Goal: Transaction & Acquisition: Purchase product/service

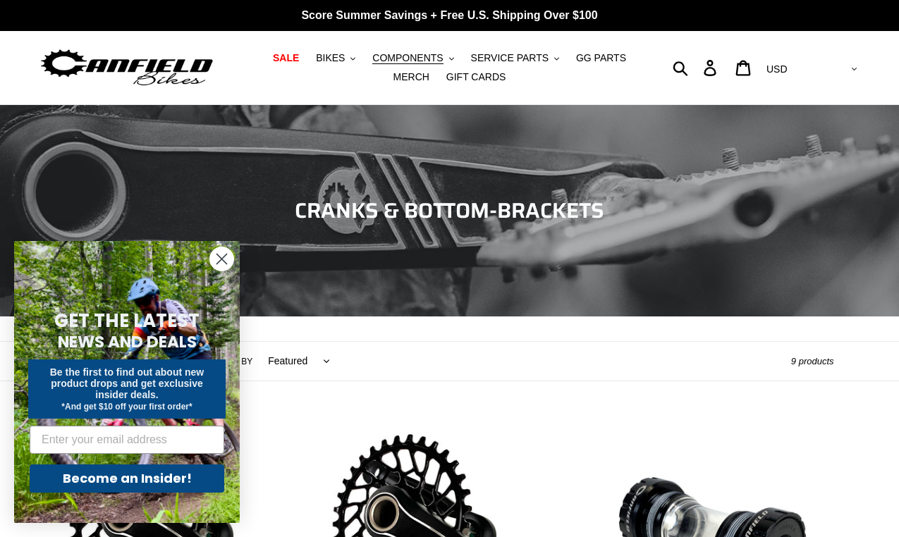
click at [226, 259] on circle "Close dialog" at bounding box center [221, 258] width 23 height 23
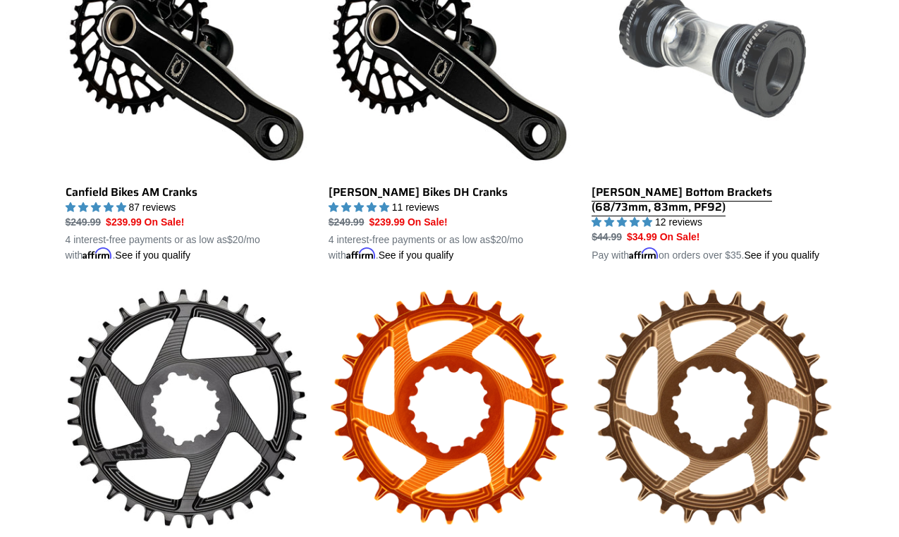
scroll to position [486, 0]
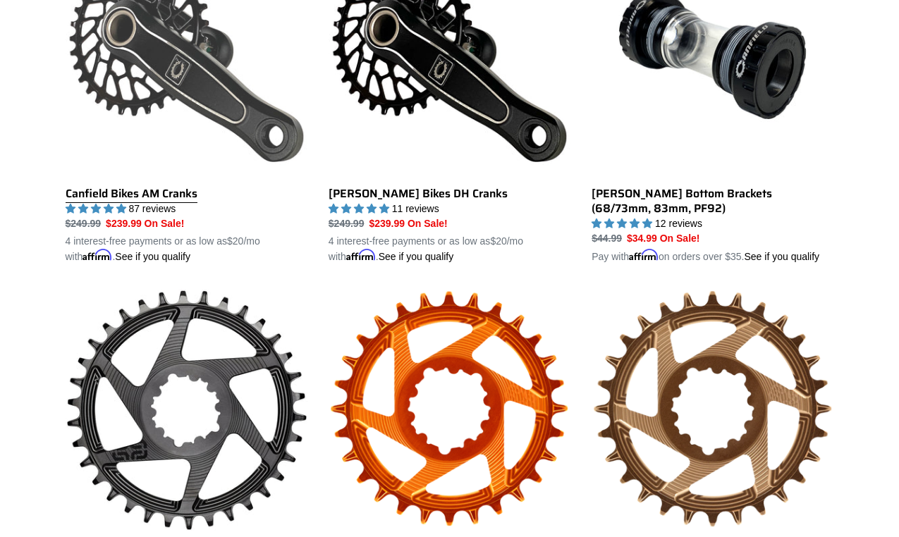
click at [207, 82] on link "Canfield Bikes AM Cranks" at bounding box center [187, 99] width 242 height 330
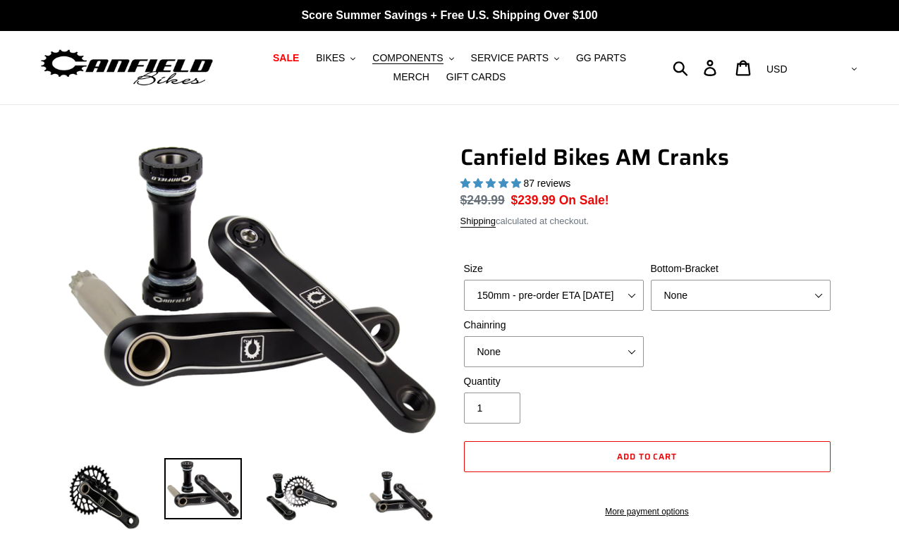
select select "highest-rating"
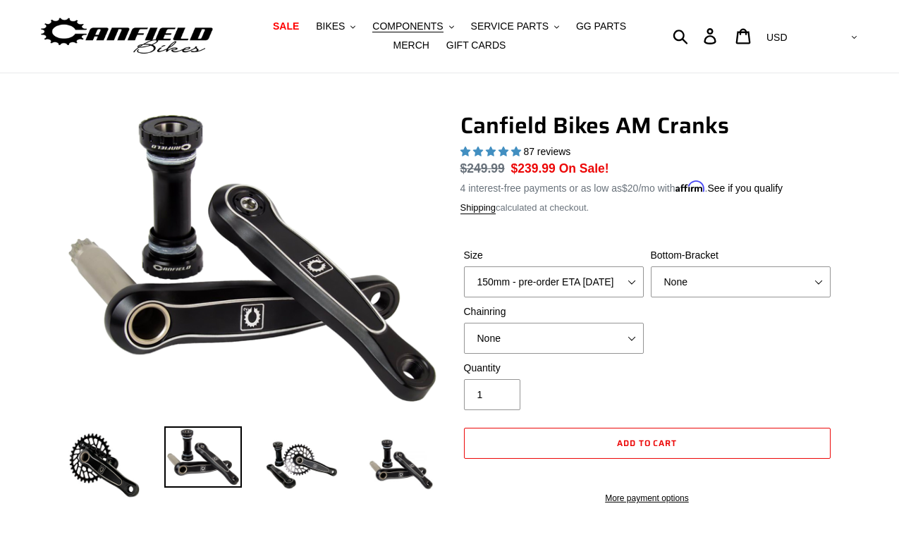
scroll to position [51, 0]
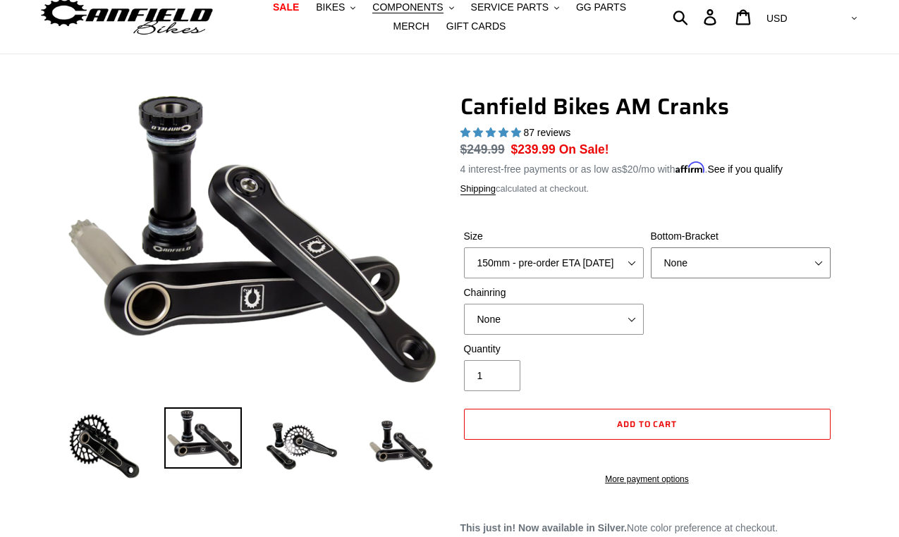
select select "BSA Threaded 68/73mm"
click at [758, 318] on div "Size 150mm - pre-order ETA [DATE] 155mm - pre-order ETA [DATE] 160mm - pre-orde…" at bounding box center [647, 285] width 374 height 113
select select "30t Round (Boost 148)"
click at [715, 323] on div "Size 150mm - pre-order ETA [DATE] 155mm - pre-order ETA [DATE] 160mm - pre-orde…" at bounding box center [647, 285] width 374 height 113
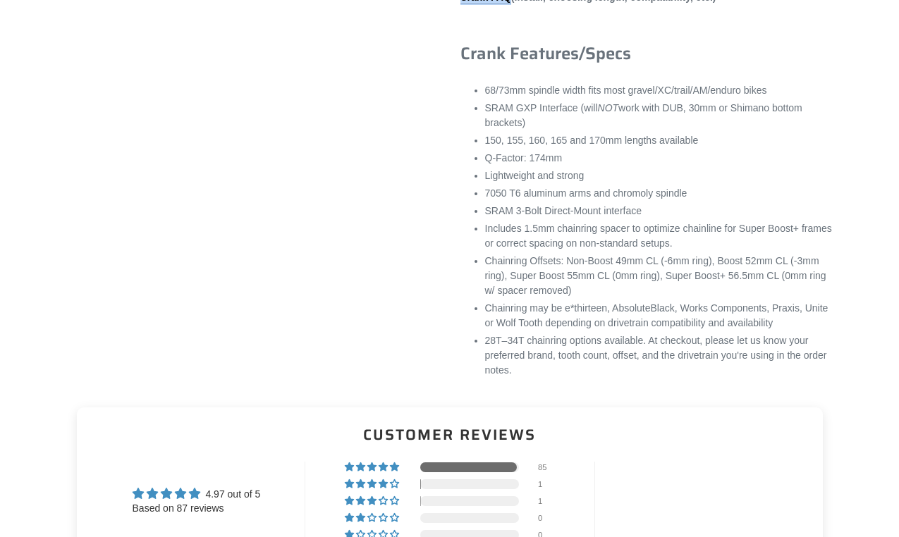
scroll to position [987, 0]
drag, startPoint x: 702, startPoint y: 155, endPoint x: 697, endPoint y: 97, distance: 58.7
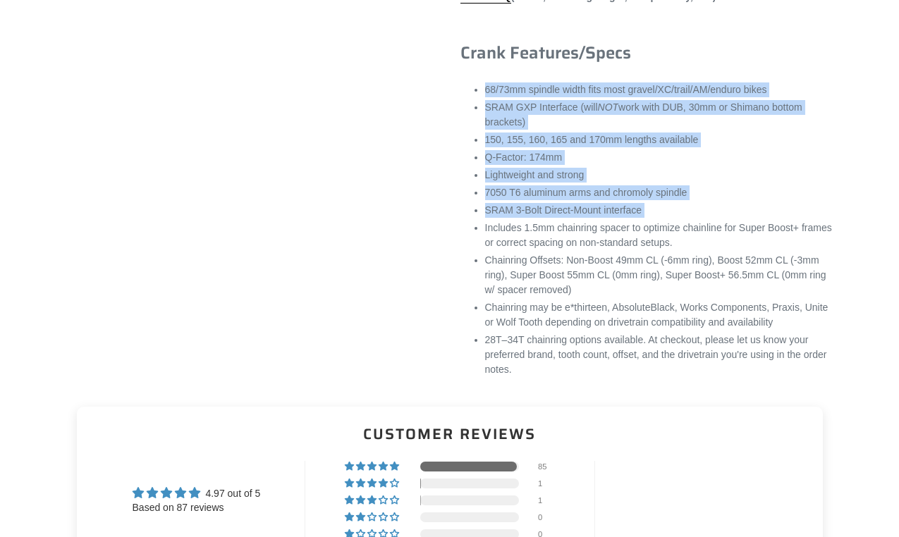
drag, startPoint x: 538, startPoint y: 106, endPoint x: 624, endPoint y: 245, distance: 163.0
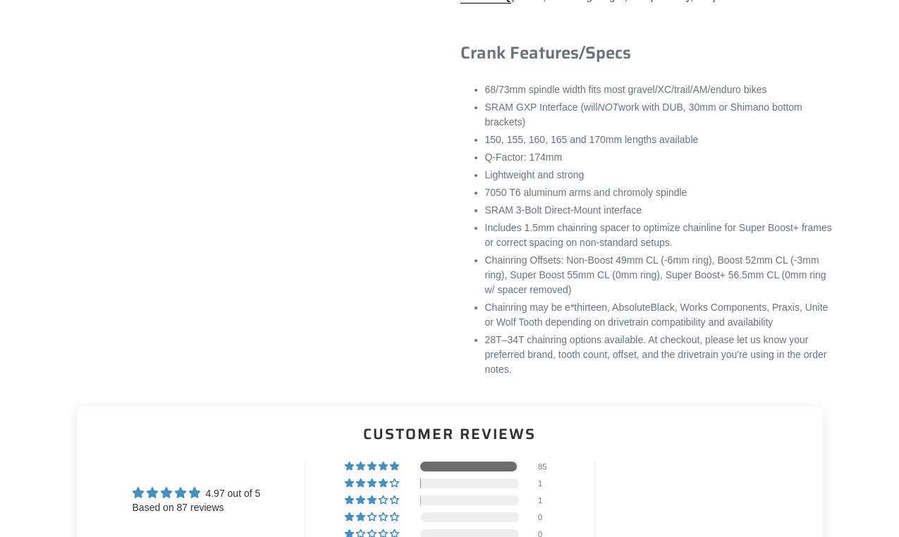
click at [624, 245] on ul "68/73mm spindle width fits most gravel/XC/trail/AM/enduro bikes SRAM GXP Interf…" at bounding box center [659, 229] width 349 height 295
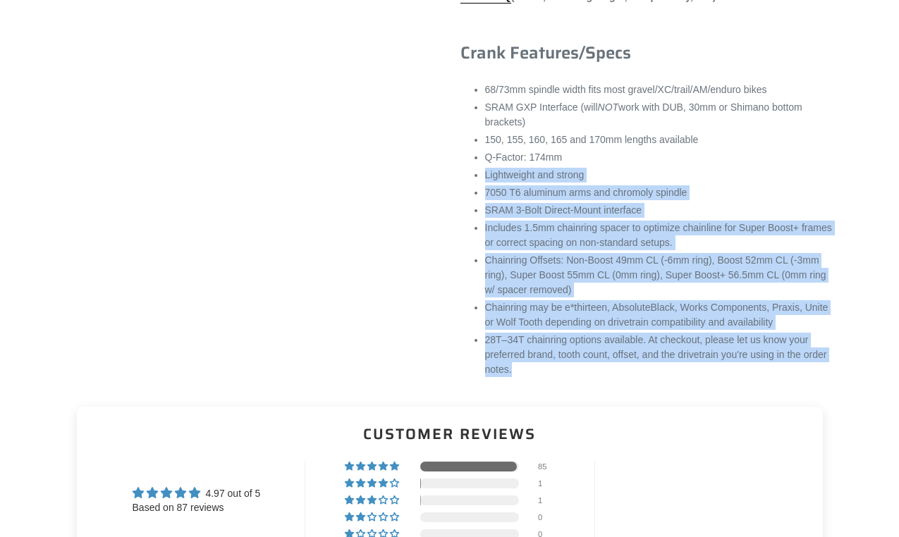
drag, startPoint x: 662, startPoint y: 190, endPoint x: 653, endPoint y: 395, distance: 204.6
click at [653, 377] on ul "68/73mm spindle width fits most gravel/XC/trail/AM/enduro bikes SRAM GXP Interf…" at bounding box center [659, 229] width 349 height 295
click at [653, 377] on li "28T–34T chainring options available. At checkout, please let us know your prefe…" at bounding box center [659, 355] width 349 height 44
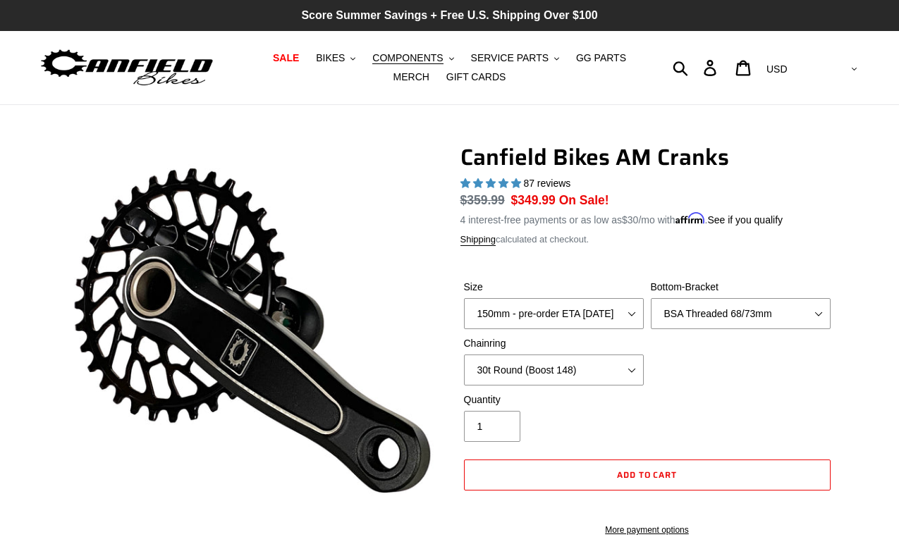
scroll to position [0, 0]
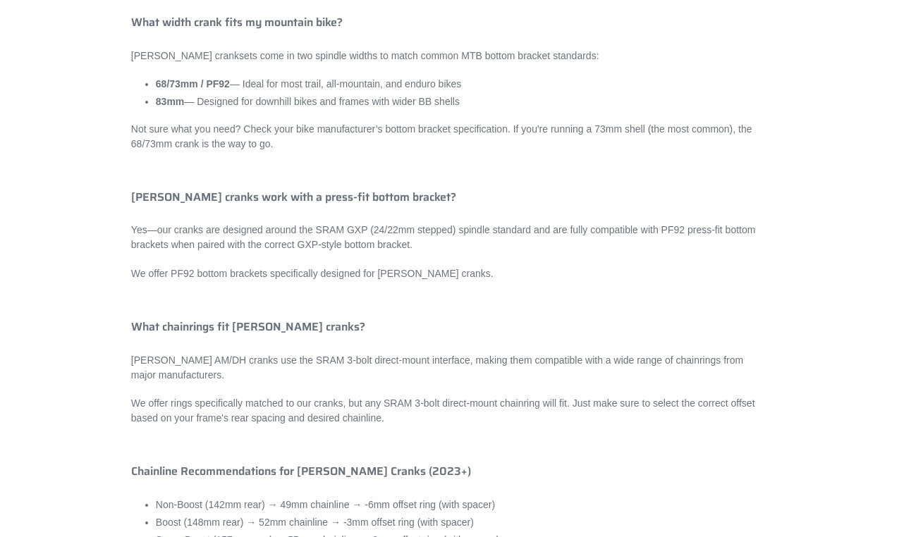
scroll to position [1497, 0]
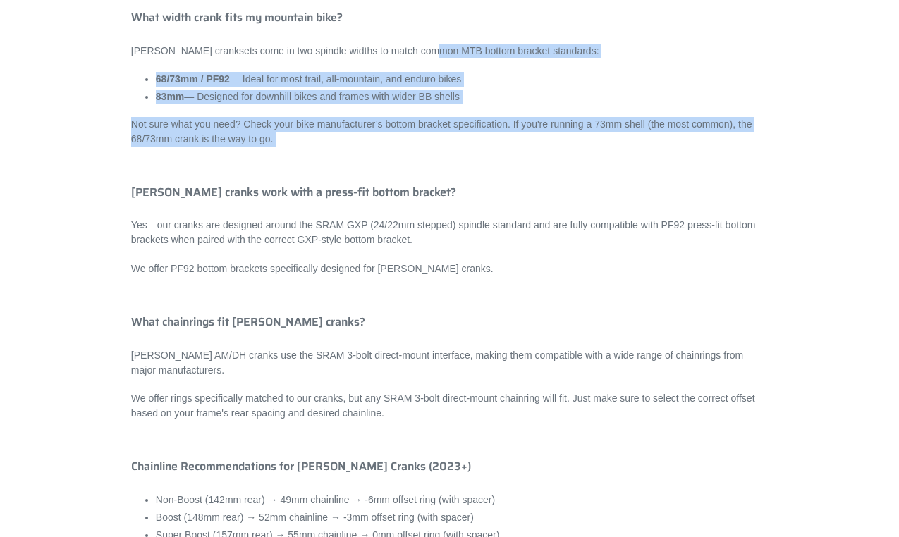
drag, startPoint x: 437, startPoint y: 43, endPoint x: 464, endPoint y: 171, distance: 131.0
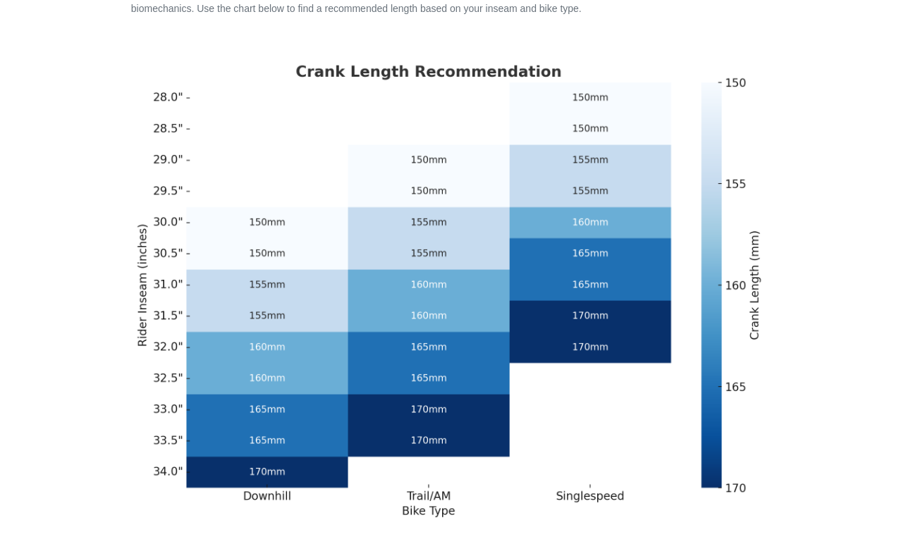
scroll to position [56, 0]
